Goal: Task Accomplishment & Management: Use online tool/utility

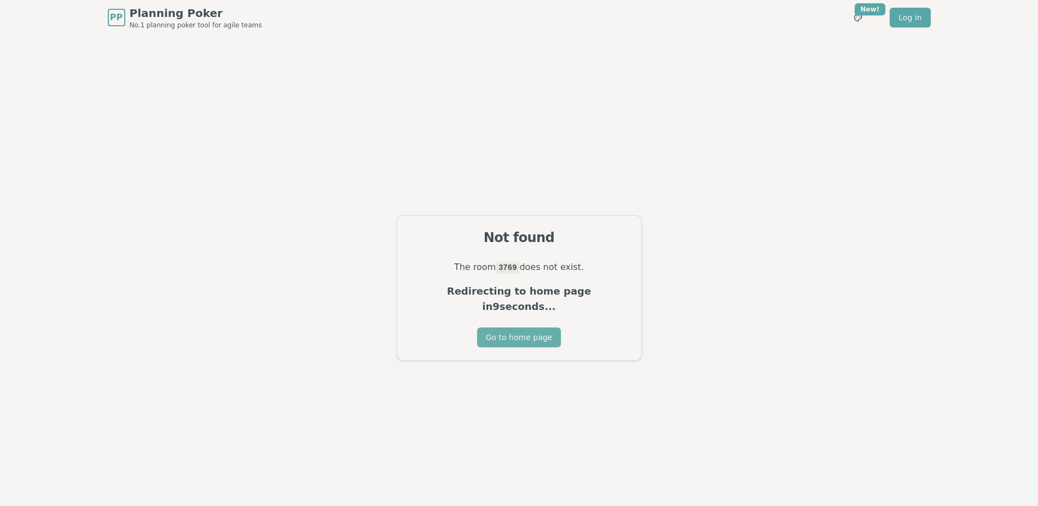
click at [429, 327] on button "Go to home page" at bounding box center [519, 337] width 84 height 20
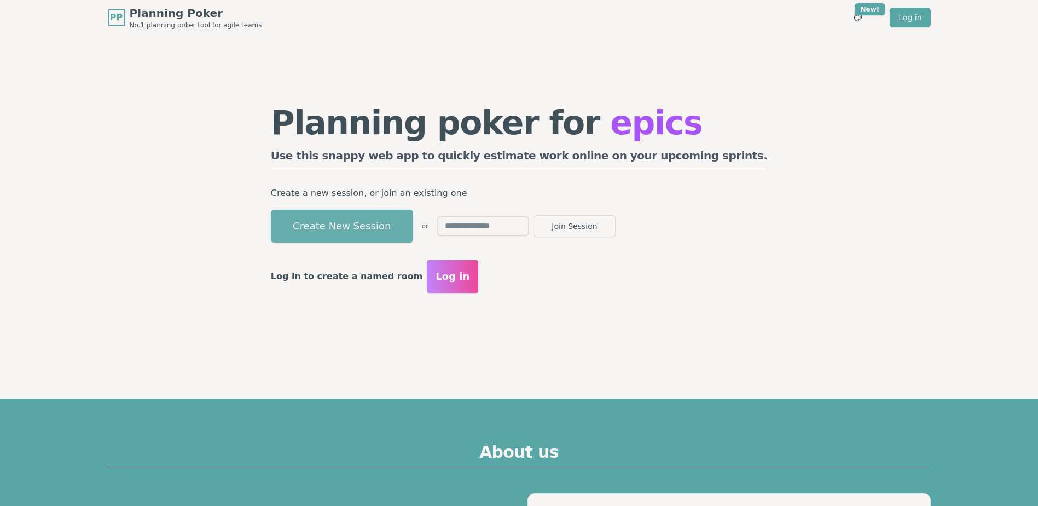
click at [413, 231] on button "Create New Session" at bounding box center [342, 226] width 142 height 33
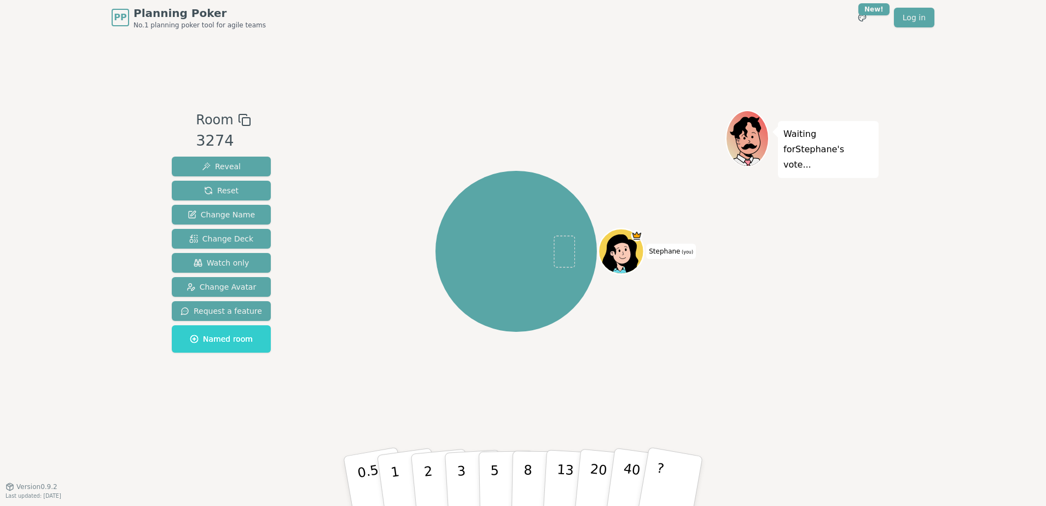
click at [246, 120] on div "Room 3274 Reveal Reset Change Name Change Deck Watch only Change Avatar Request…" at bounding box center [221, 233] width 108 height 247
click at [242, 120] on rect at bounding box center [246, 122] width 8 height 8
click at [229, 266] on span "Watch only" at bounding box center [222, 262] width 56 height 11
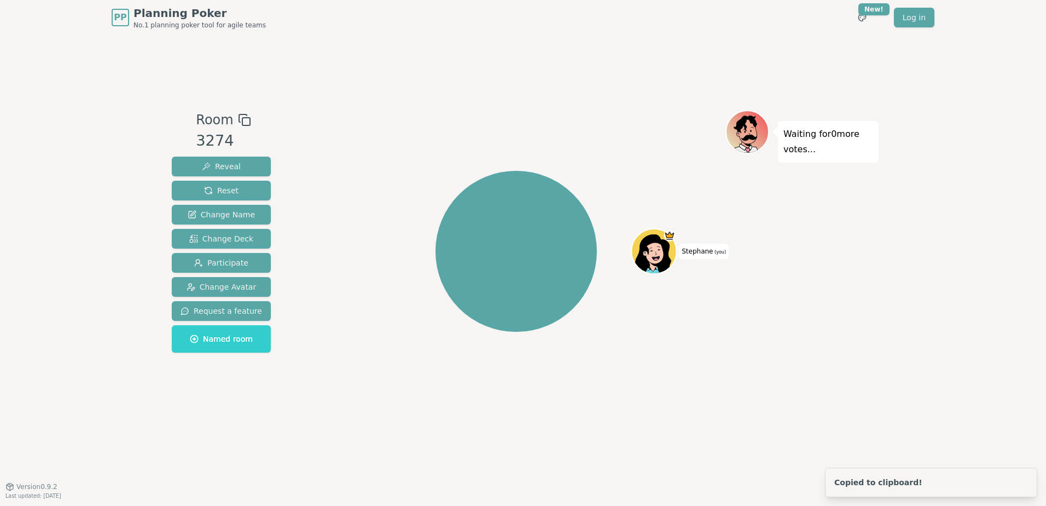
click at [429, 344] on div "[PERSON_NAME] (you)" at bounding box center [516, 251] width 419 height 243
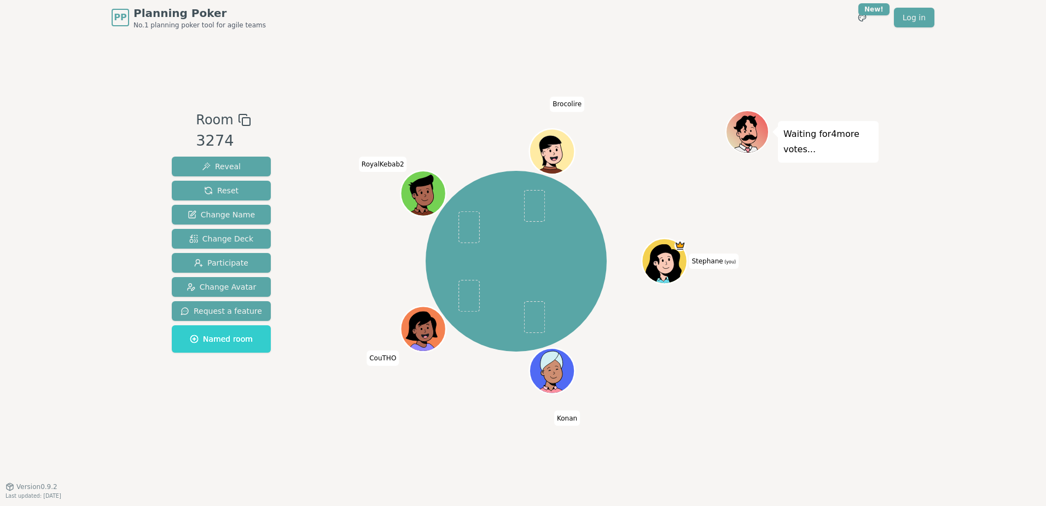
click at [429, 232] on div "PP Planning Poker No.1 planning poker tool for agile teams Toggle theme New! Lo…" at bounding box center [523, 253] width 1046 height 506
click at [429, 436] on div "PP Planning Poker No.1 planning poker tool for agile teams Toggle theme New! Lo…" at bounding box center [523, 253] width 1046 height 506
